Goal: Information Seeking & Learning: Learn about a topic

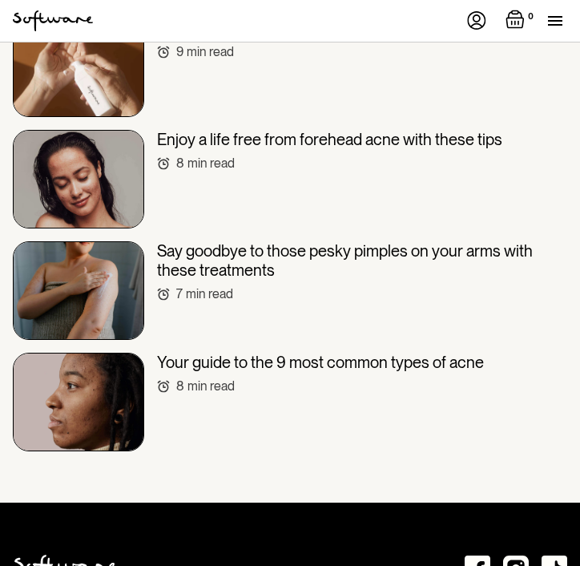
scroll to position [5688, 0]
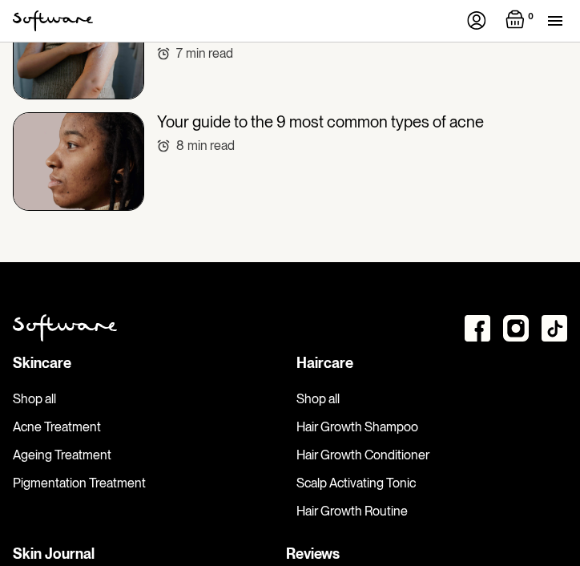
click at [254, 112] on h3 "Your guide to the 9 most common types of acne" at bounding box center [320, 121] width 327 height 19
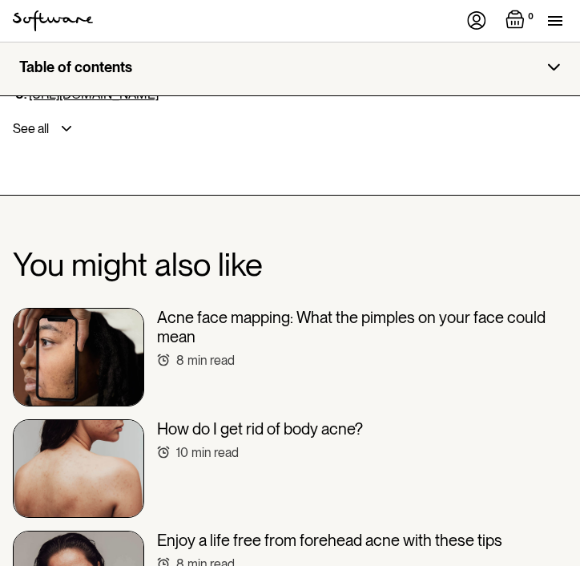
scroll to position [6089, 0]
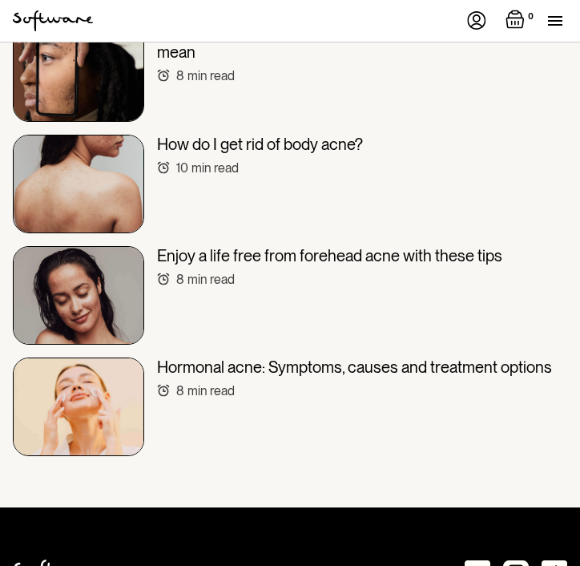
click at [294, 357] on h3 "Hormonal acne: Symptoms, causes and treatment options" at bounding box center [354, 366] width 395 height 19
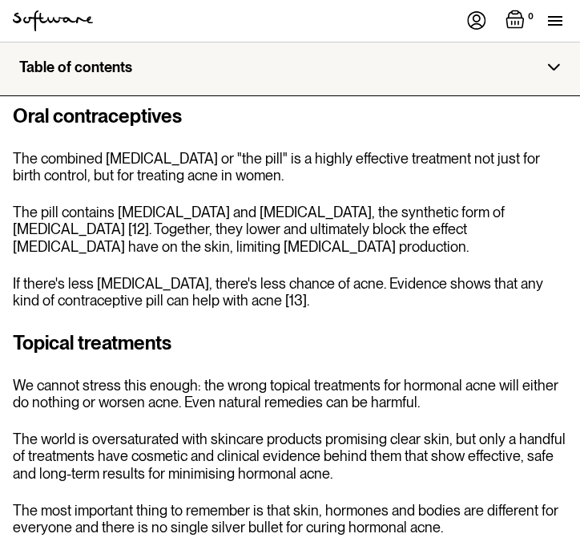
scroll to position [3044, 0]
